Goal: Task Accomplishment & Management: Manage account settings

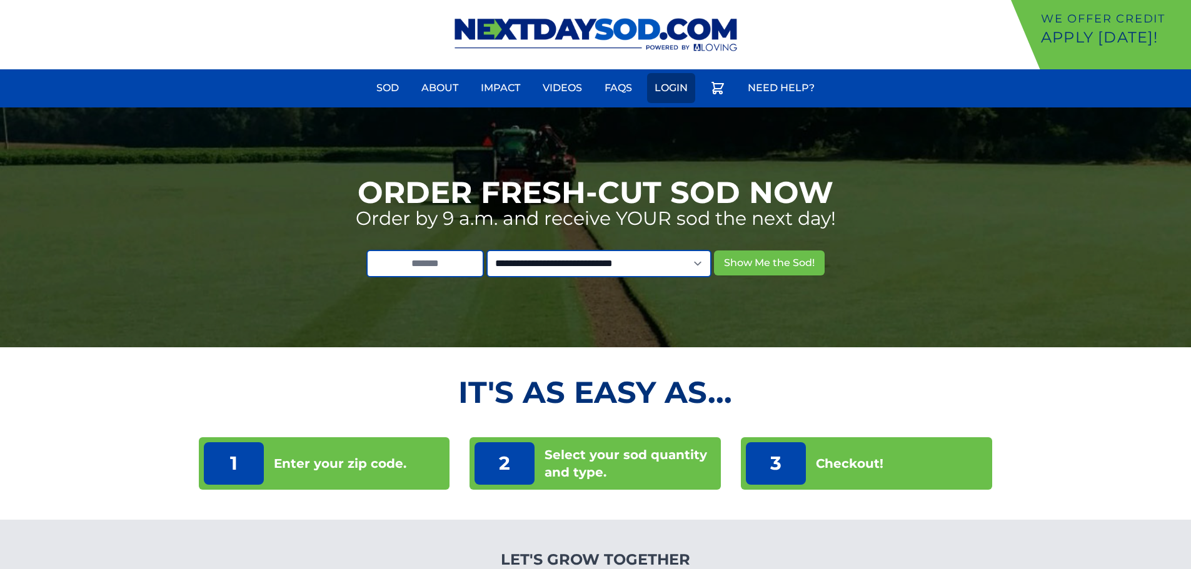
click at [679, 86] on link "Login" at bounding box center [671, 88] width 48 height 30
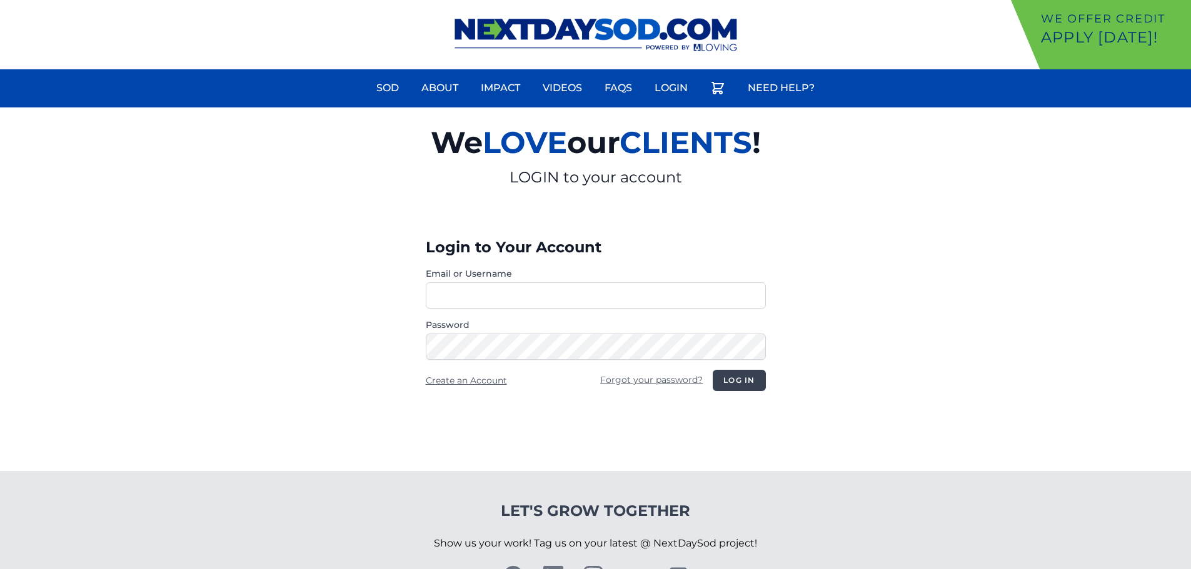
type input "**********"
click at [738, 385] on button "Log in" at bounding box center [739, 380] width 53 height 21
